Goal: Check status: Check status

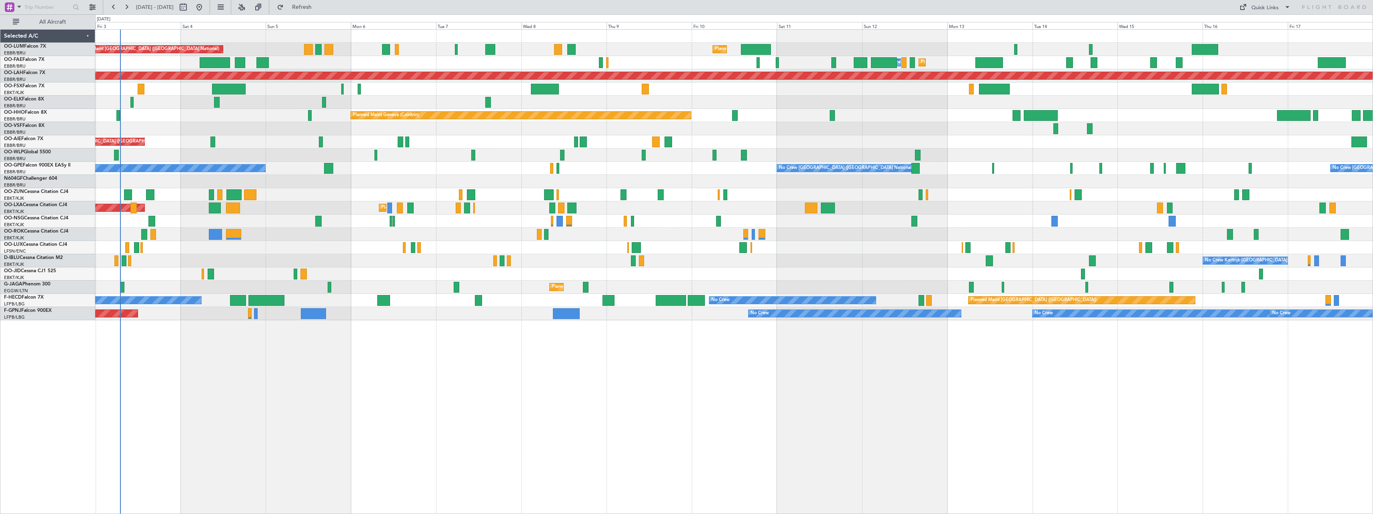
click at [415, 349] on div "Planned Maint [GEOGRAPHIC_DATA] ([GEOGRAPHIC_DATA] National) AOG Maint [GEOGRAP…" at bounding box center [734, 271] width 1278 height 484
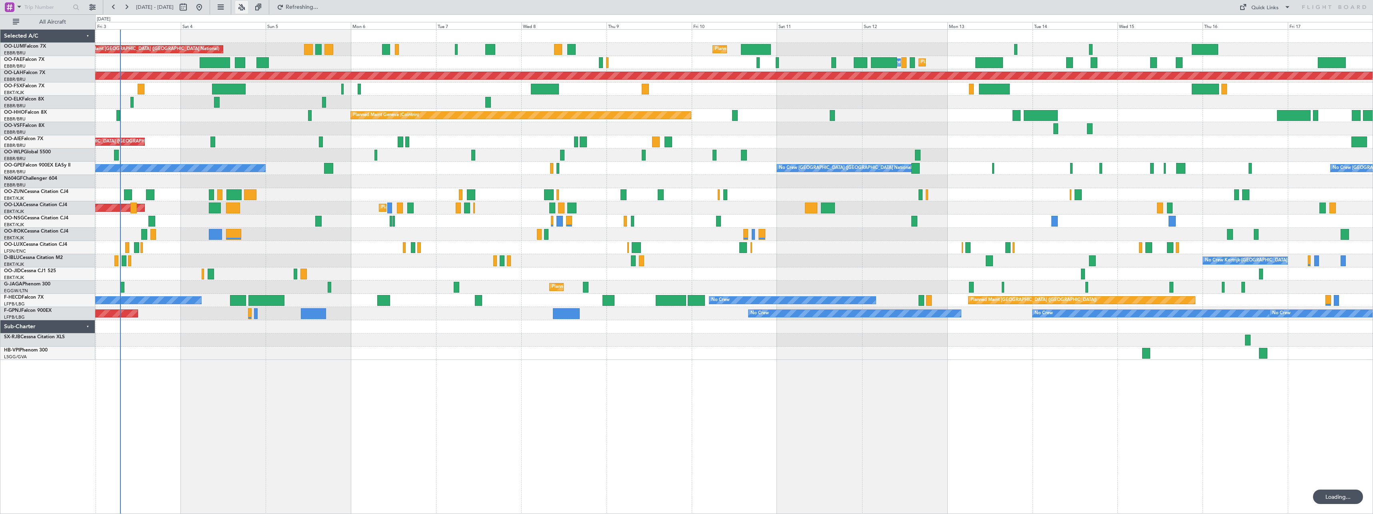
click at [248, 6] on button at bounding box center [241, 7] width 13 height 13
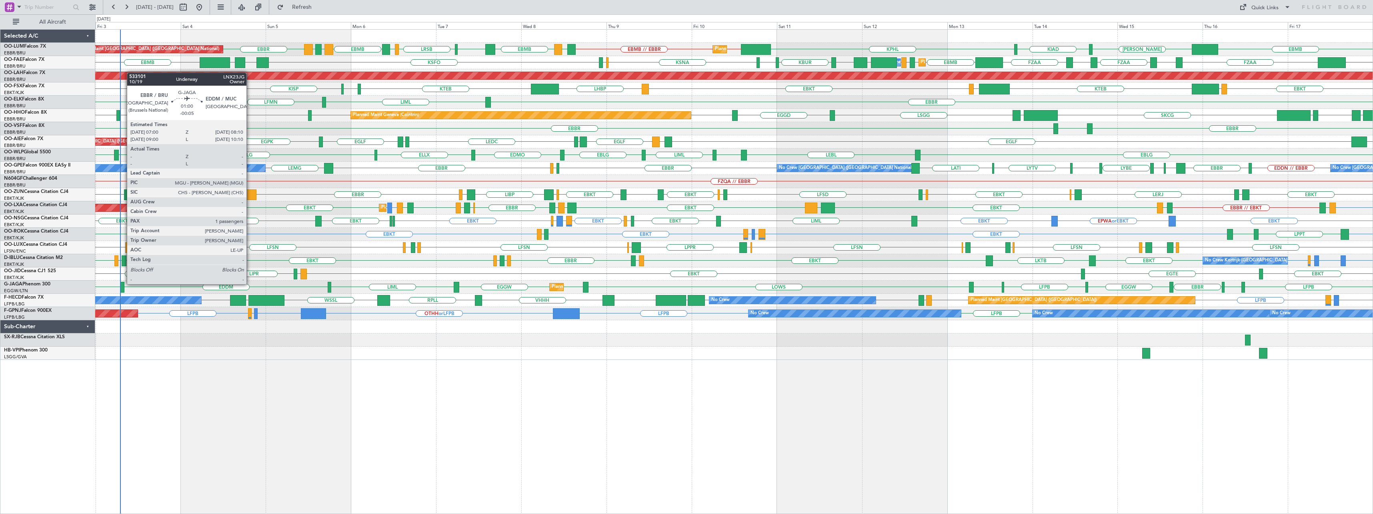
click at [123, 284] on div at bounding box center [122, 287] width 4 height 11
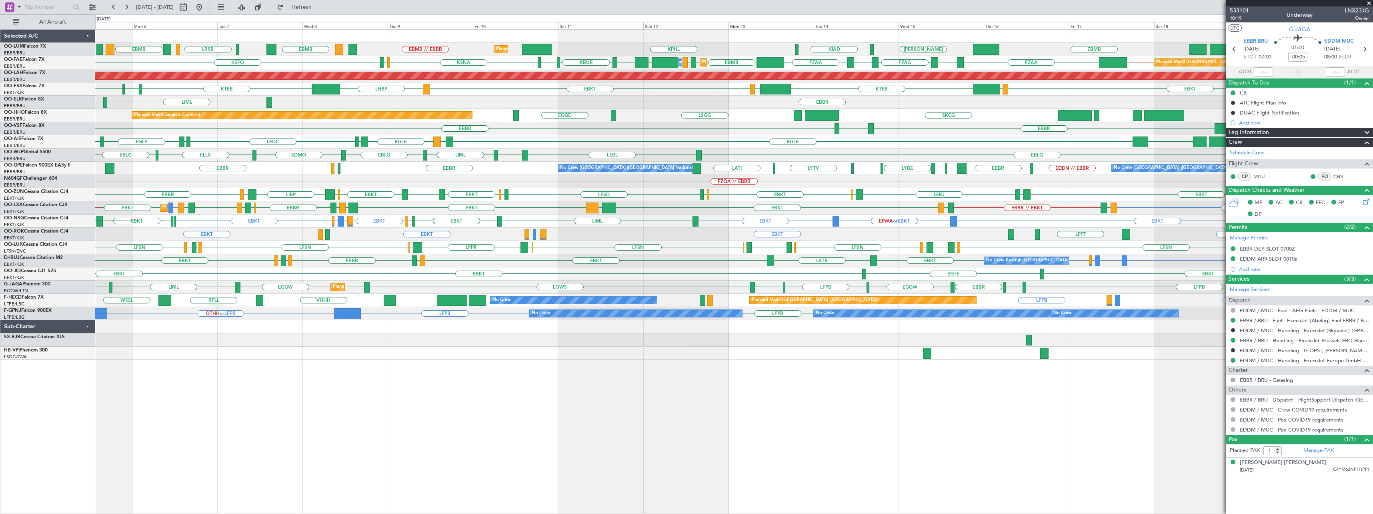
click at [961, 365] on div "[PERSON_NAME] KIAD KPHL EBBR // EBMB EBMB // EBBR LATI EBMB LROP LRSB BKPR EBMB…" at bounding box center [734, 271] width 1278 height 484
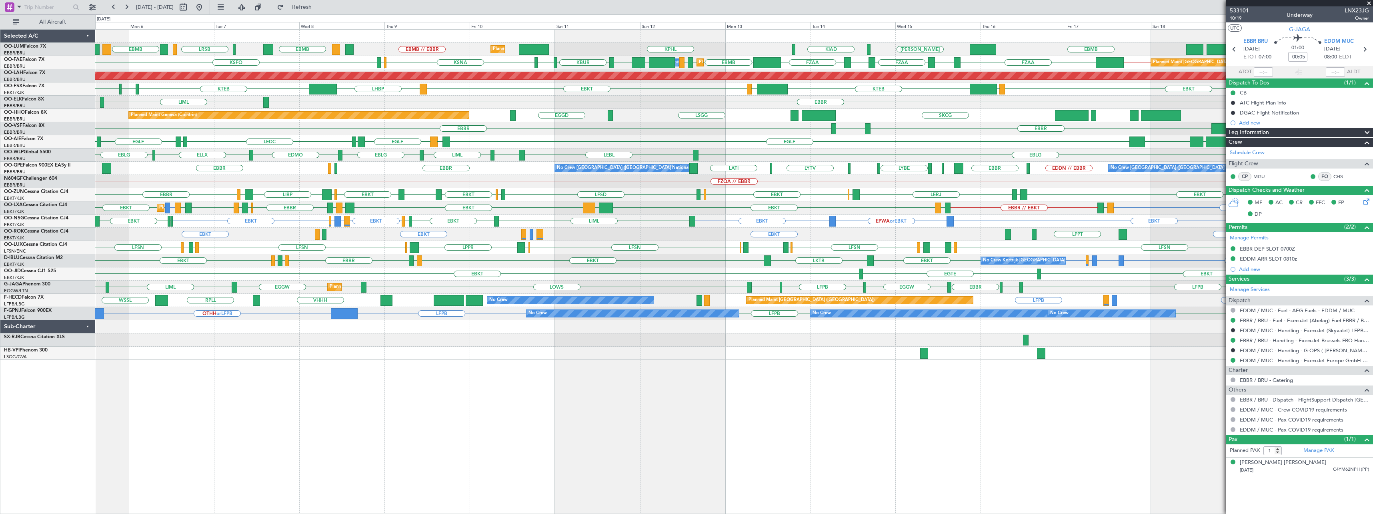
click at [778, 438] on div "[PERSON_NAME] KIAD KPHL EBBR // EBMB EBMB // EBBR LATI EBMB LROP LRSB BKPR EBMB…" at bounding box center [734, 271] width 1278 height 484
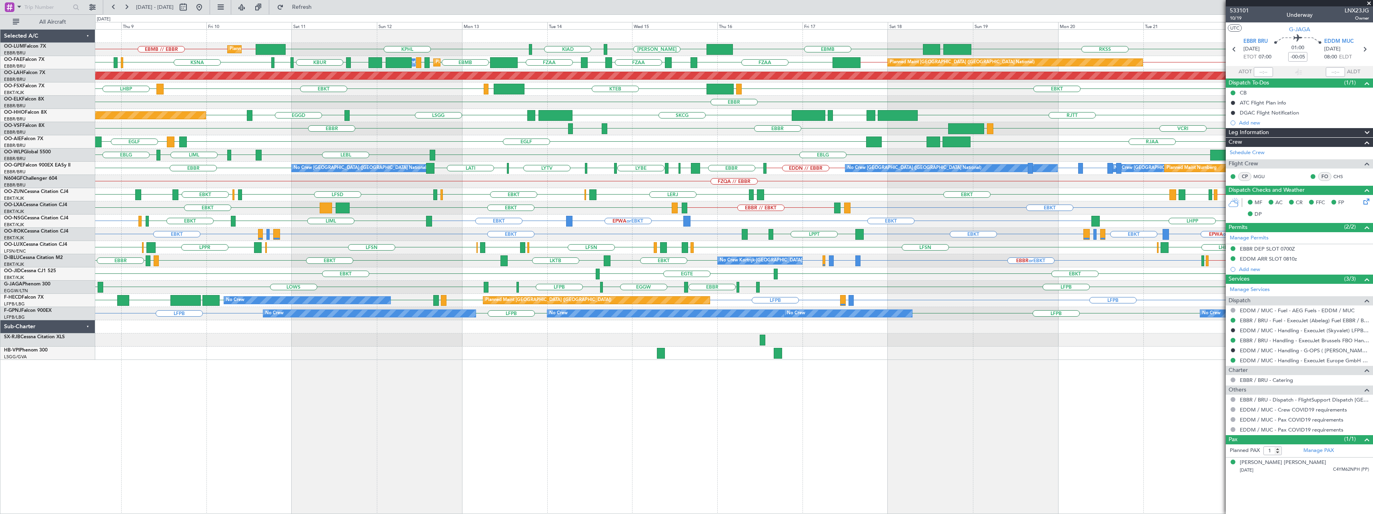
click at [1368, 2] on span at bounding box center [1369, 3] width 8 height 7
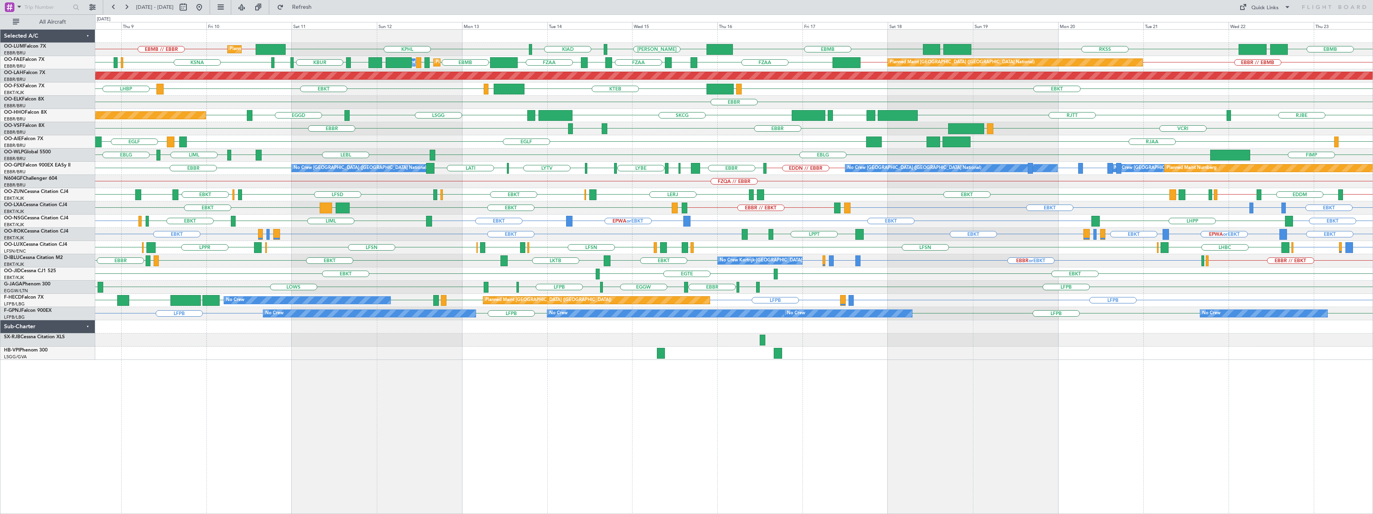
type input "0"
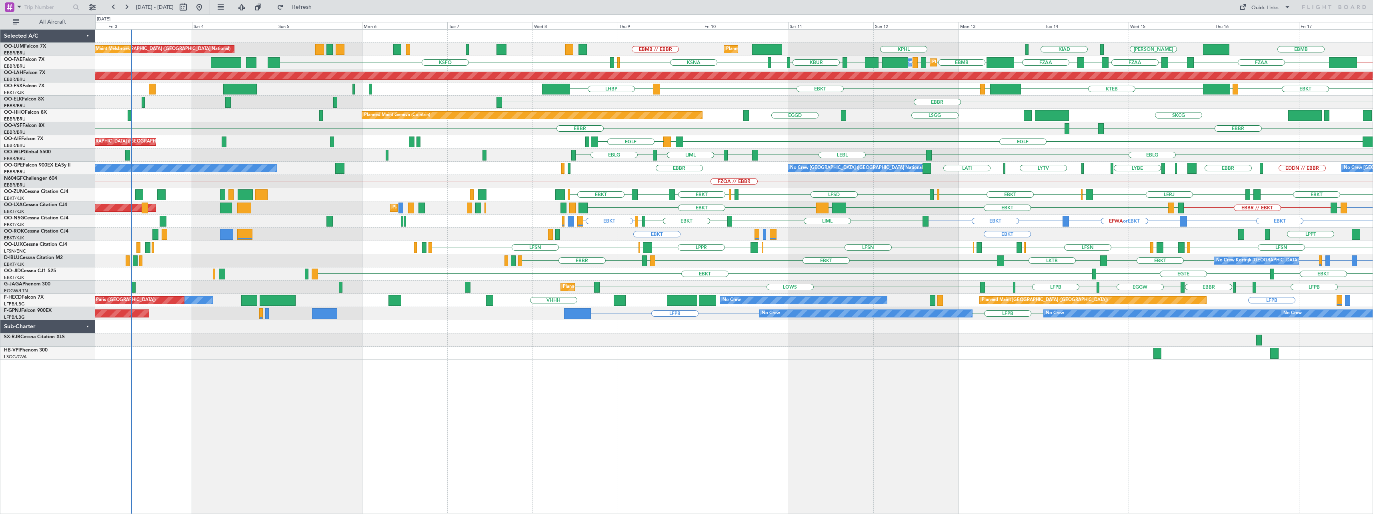
click at [867, 397] on div "[PERSON_NAME] KIAD KPHL EBBR // EBMB EBMB // EBBR EBMB Planned Maint [GEOGRAPHI…" at bounding box center [734, 271] width 1278 height 484
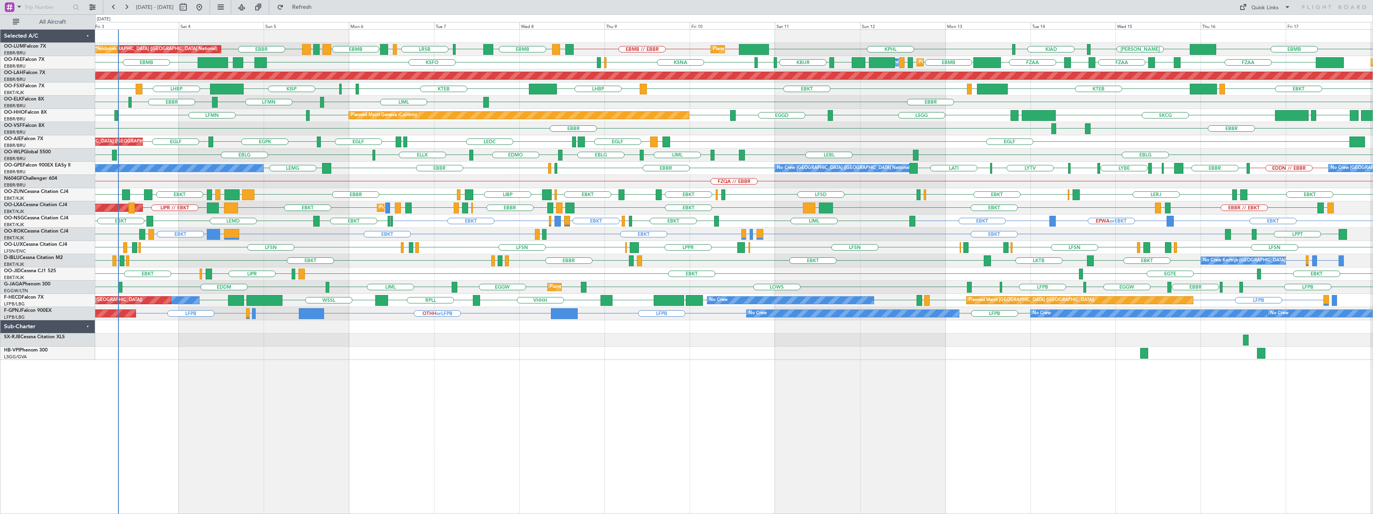
click at [512, 403] on div "Planned Maint [GEOGRAPHIC_DATA] ([GEOGRAPHIC_DATA] National) Planned Maint [GEO…" at bounding box center [734, 271] width 1278 height 484
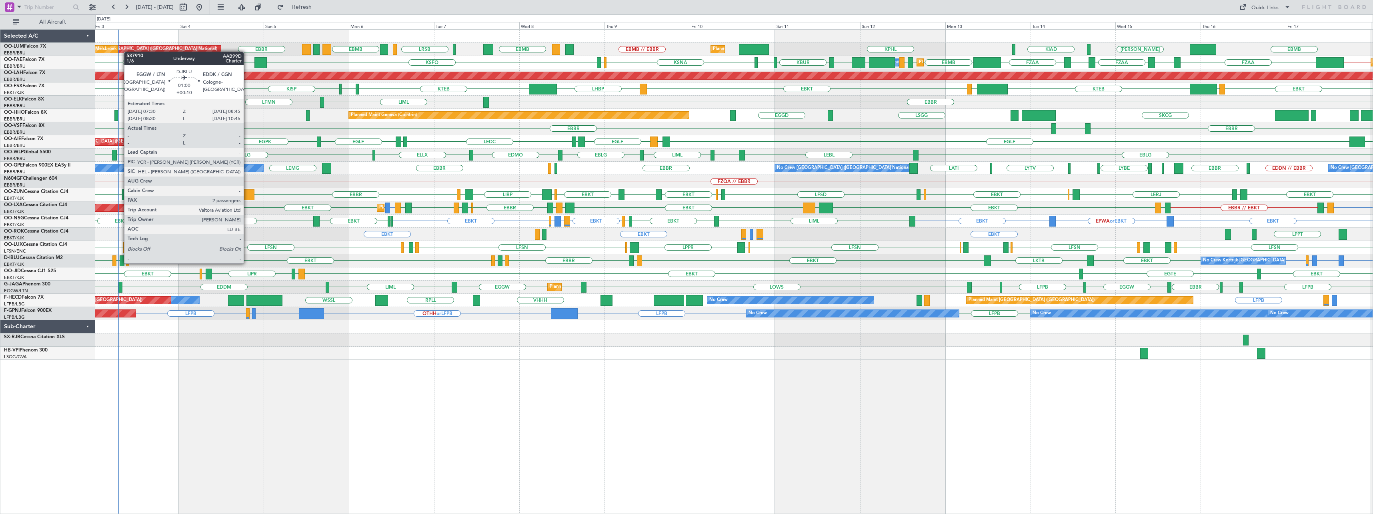
click at [120, 262] on div at bounding box center [122, 260] width 5 height 11
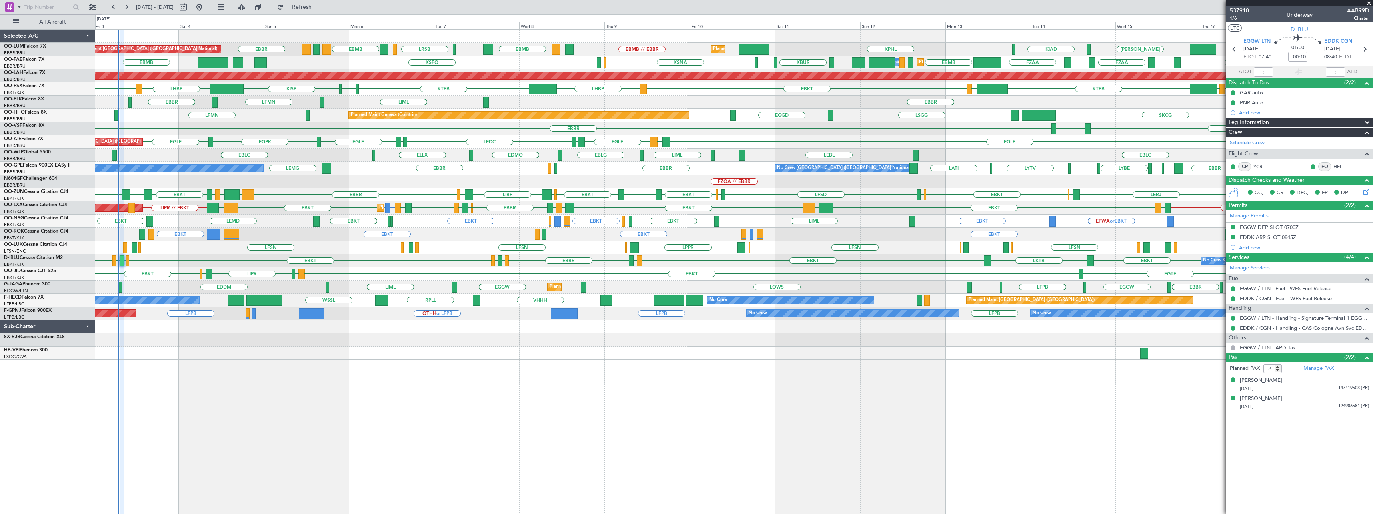
click at [1369, 2] on span at bounding box center [1369, 3] width 8 height 7
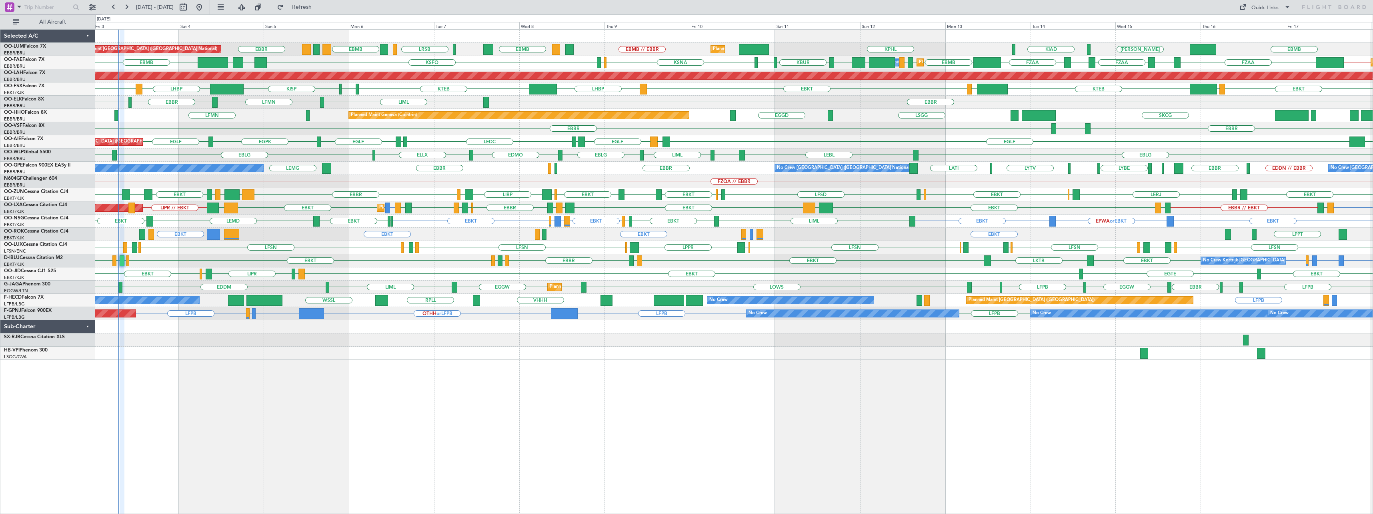
type input "0"
